Goal: Submit feedback/report problem

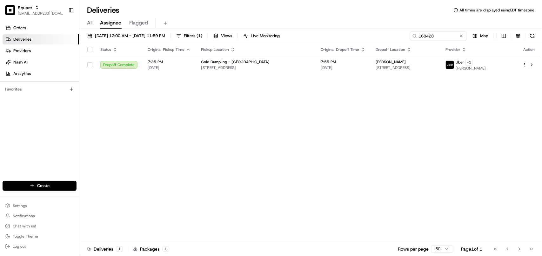
click at [343, 136] on div "Status Original Pickup Time Pickup Location Original Dropoff Time Dropoff Locat…" at bounding box center [309, 142] width 461 height 199
drag, startPoint x: 445, startPoint y: 40, endPoint x: 290, endPoint y: 36, distance: 155.2
click at [290, 36] on div "08/17/2025 12:00 AM - 08/17/2025 11:59 PM Filters ( 1 ) Views Live Monitoring 1…" at bounding box center [310, 37] width 462 height 12
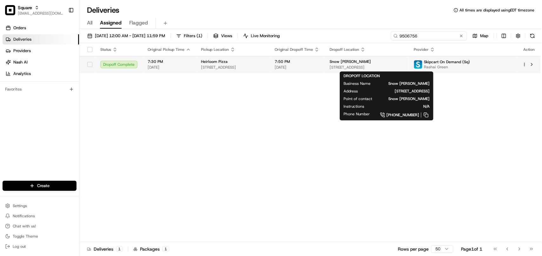
type input "9506756"
click at [343, 67] on span "[STREET_ADDRESS]" at bounding box center [366, 67] width 74 height 5
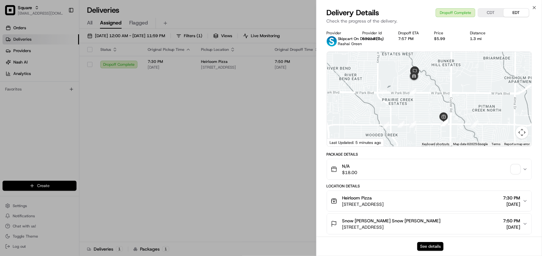
click at [343, 246] on button "See details" at bounding box center [430, 246] width 26 height 9
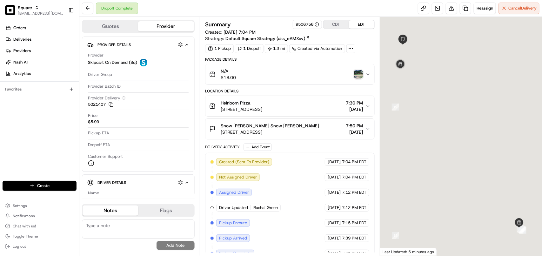
click at [356, 75] on img "button" at bounding box center [358, 74] width 9 height 9
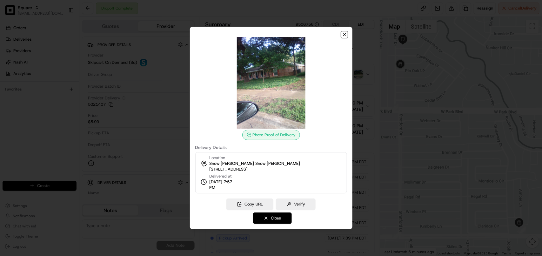
click at [346, 34] on icon "button" at bounding box center [344, 34] width 5 height 5
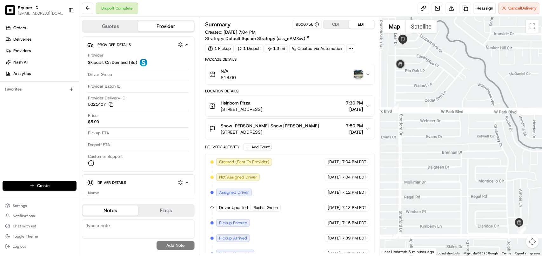
click at [359, 75] on img "button" at bounding box center [358, 74] width 9 height 9
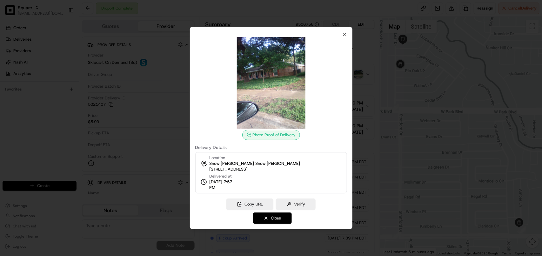
click at [247, 171] on span "[STREET_ADDRESS]" at bounding box center [228, 169] width 38 height 6
click at [342, 34] on icon "button" at bounding box center [344, 34] width 5 height 5
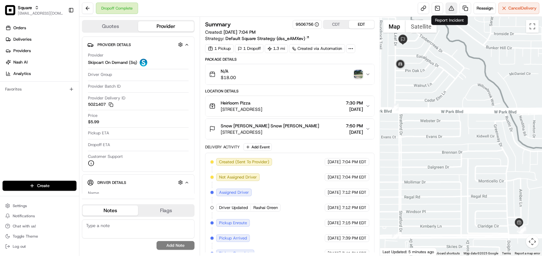
click at [457, 7] on div "Reassign Cancel Delivery" at bounding box center [479, 8] width 122 height 11
click at [450, 7] on button at bounding box center [450, 8] width 11 height 11
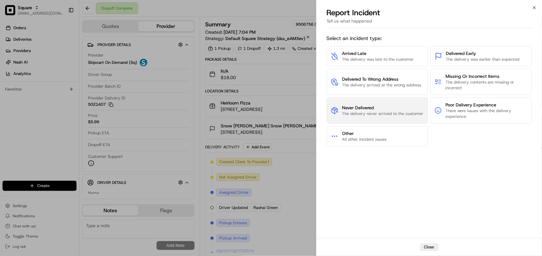
click at [382, 109] on span "Never Delivered" at bounding box center [382, 107] width 81 height 6
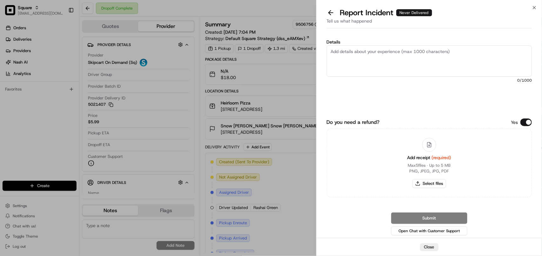
click at [372, 66] on textarea "Details" at bounding box center [428, 60] width 205 height 31
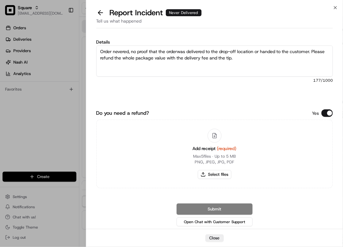
type textarea "Order nevered, no proof that the orderwas delivered to the drop-off location or…"
drag, startPoint x: 329, startPoint y: 111, endPoint x: 297, endPoint y: 149, distance: 49.8
click at [328, 111] on button "Do you need a refund?" at bounding box center [327, 113] width 11 height 8
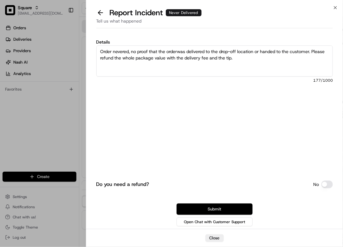
click at [210, 205] on button "Submit" at bounding box center [215, 208] width 76 height 11
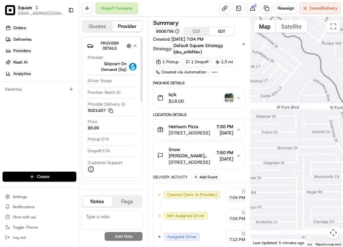
click at [105, 217] on textarea at bounding box center [112, 219] width 61 height 19
paste textarea "**Caller Information: Customer **Reason for calling: Order never deliver **Reso…"
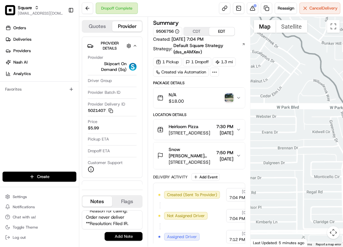
type textarea "**Caller Information: Customer **Reason for calling: Order never deliver **Reso…"
drag, startPoint x: 115, startPoint y: 234, endPoint x: 116, endPoint y: 217, distance: 16.5
click at [115, 234] on button "Add Note" at bounding box center [124, 236] width 38 height 9
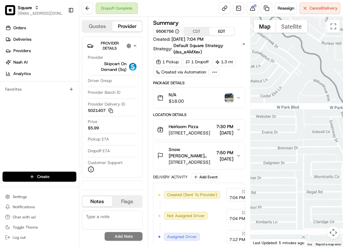
scroll to position [0, 0]
